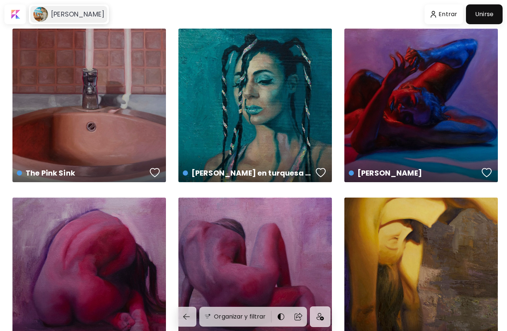
click at [72, 14] on h6 "[PERSON_NAME]" at bounding box center [78, 14] width 54 height 9
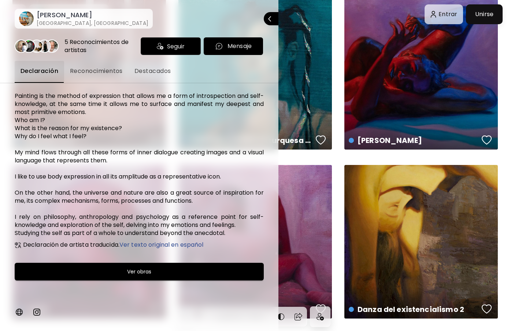
scroll to position [147, 0]
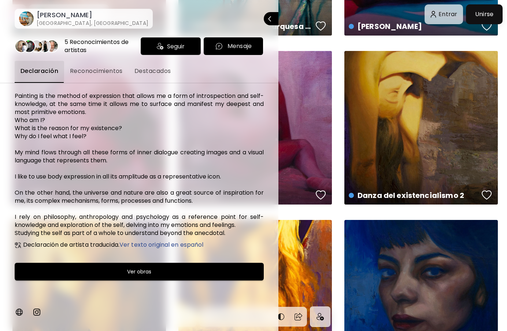
click at [189, 274] on span "Ver obras" at bounding box center [139, 271] width 231 height 9
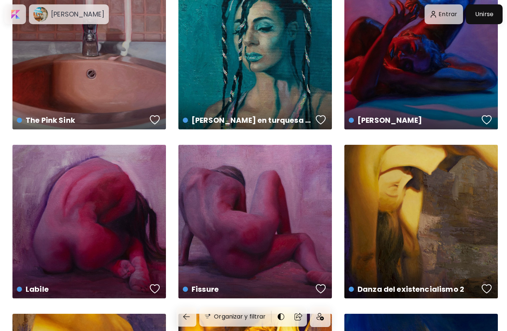
scroll to position [0, 0]
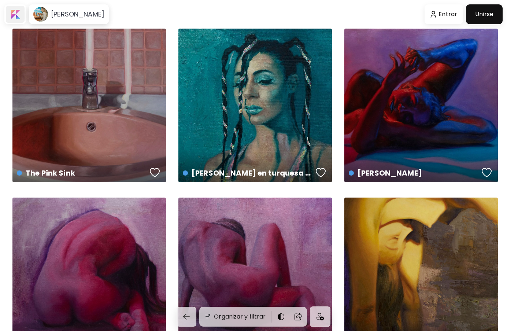
click at [19, 15] on div at bounding box center [15, 14] width 19 height 17
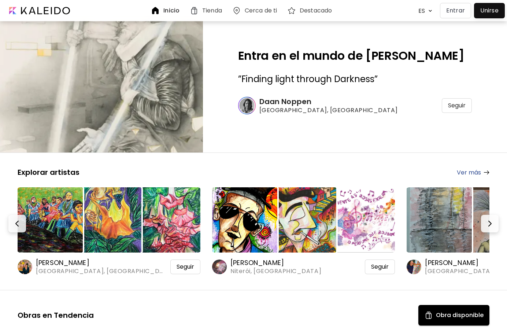
click at [218, 11] on h6 "Tienda" at bounding box center [212, 11] width 20 height 6
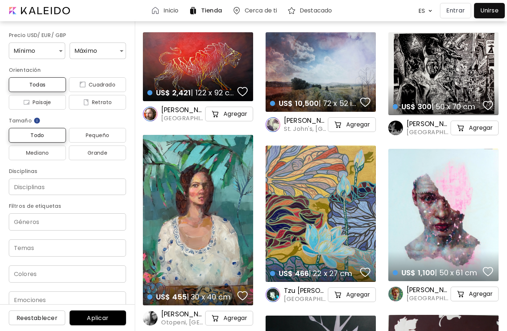
click at [70, 187] on input "Disciplinas" at bounding box center [68, 187] width 106 height 8
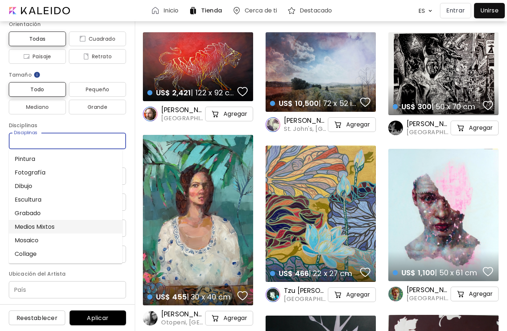
scroll to position [48, 0]
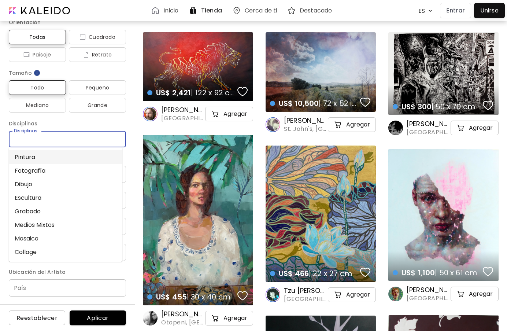
click at [72, 160] on li "Pintura" at bounding box center [66, 157] width 114 height 14
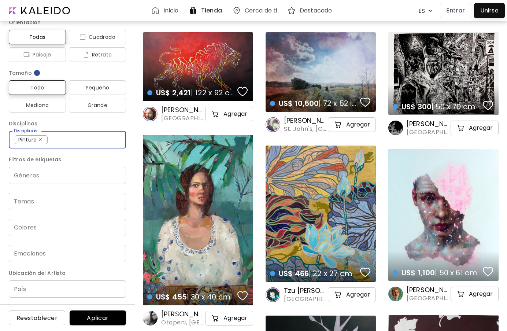
click at [71, 180] on div "Géneros" at bounding box center [67, 175] width 117 height 17
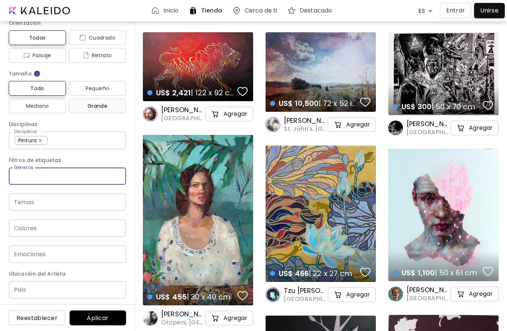
scroll to position [49, 0]
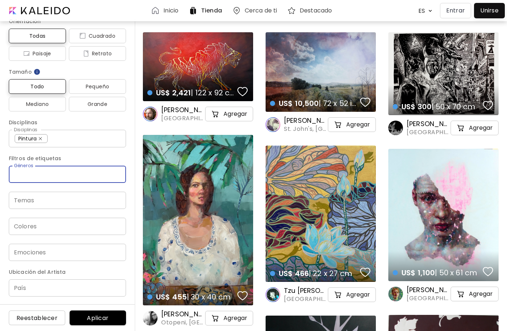
click at [75, 289] on input "País" at bounding box center [67, 287] width 117 height 17
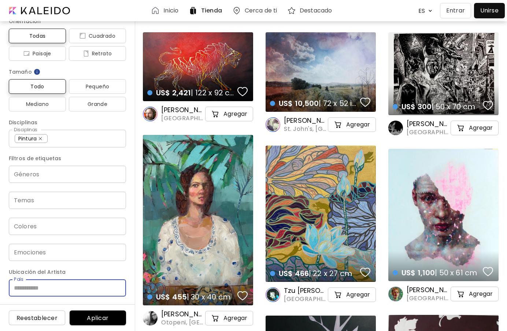
click at [75, 289] on input "País" at bounding box center [67, 287] width 117 height 17
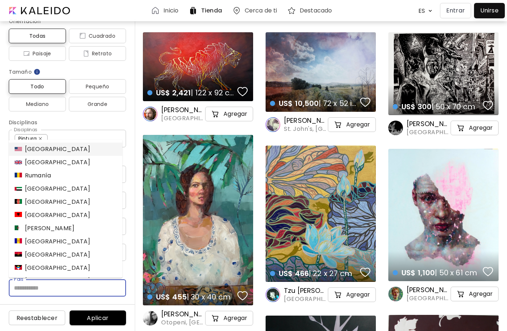
click at [75, 289] on input "País" at bounding box center [67, 287] width 117 height 17
type input "*****"
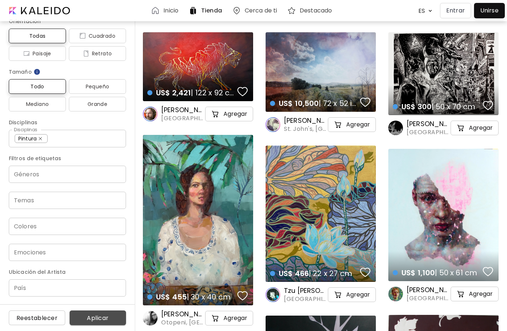
click at [103, 322] on button "Aplicar" at bounding box center [98, 318] width 56 height 15
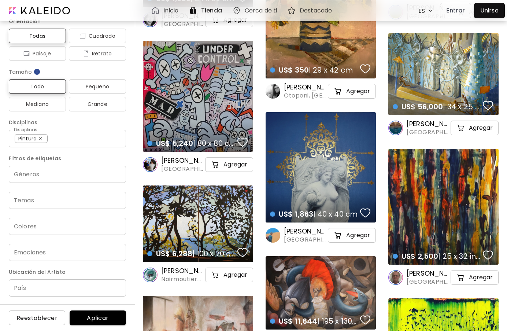
scroll to position [19797, 0]
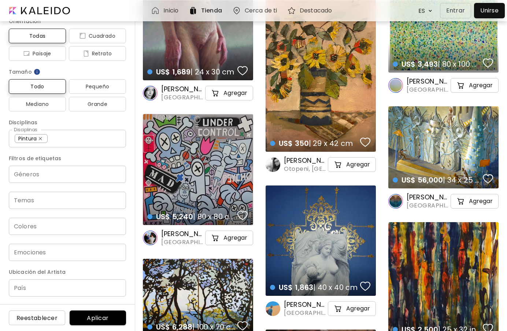
click at [439, 141] on div "US$ 56,000 | 34 x 25 inch details" at bounding box center [444, 147] width 110 height 82
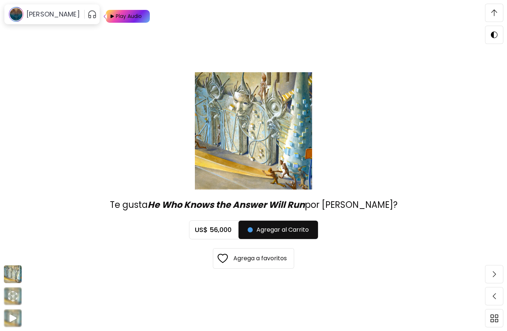
scroll to position [1977, 0]
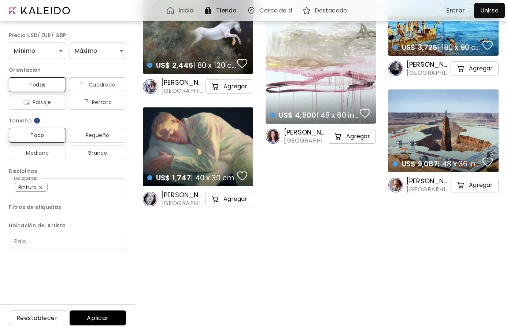
scroll to position [17414, 0]
